Goal: Navigation & Orientation: Understand site structure

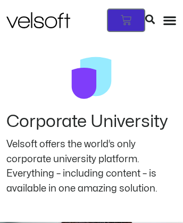
click at [132, 15] on icon at bounding box center [126, 20] width 11 height 11
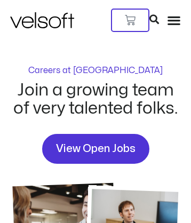
scroll to position [1076, 0]
